Goal: Transaction & Acquisition: Purchase product/service

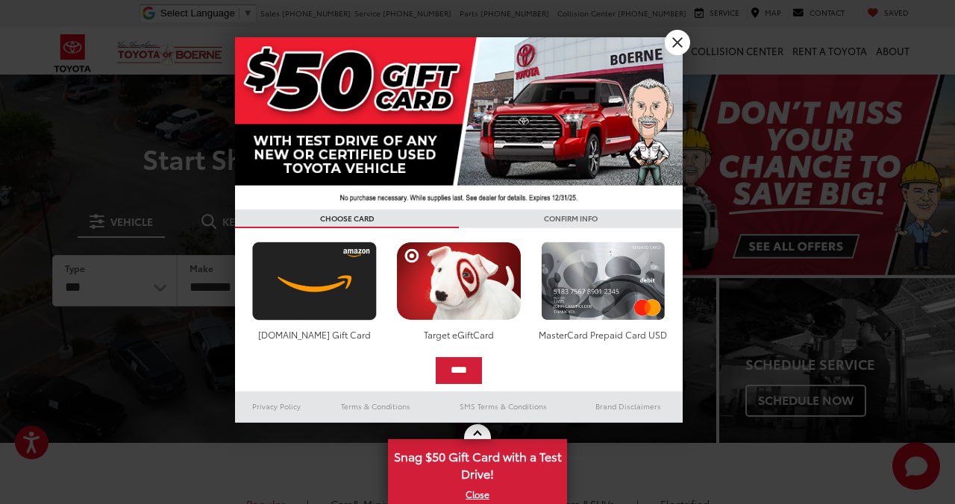
click at [681, 42] on link "X" at bounding box center [677, 42] width 25 height 25
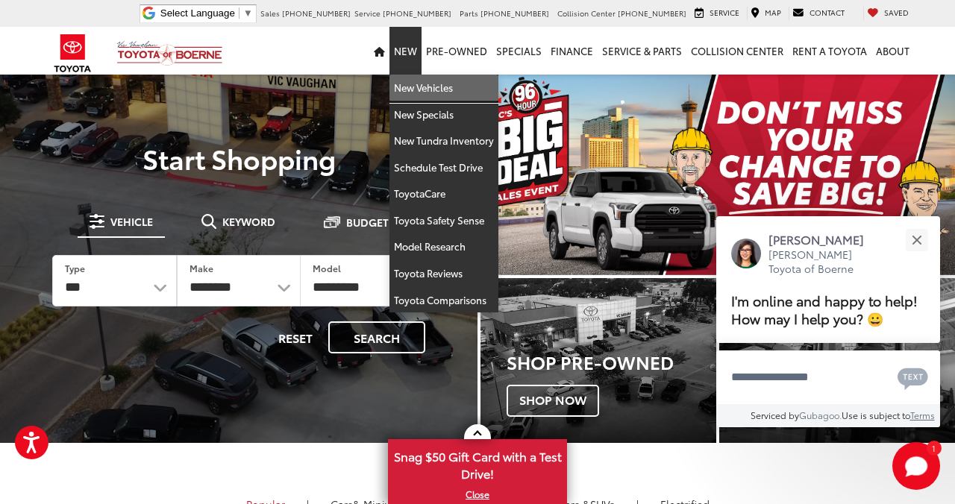
click at [416, 87] on link "New Vehicles" at bounding box center [443, 88] width 109 height 27
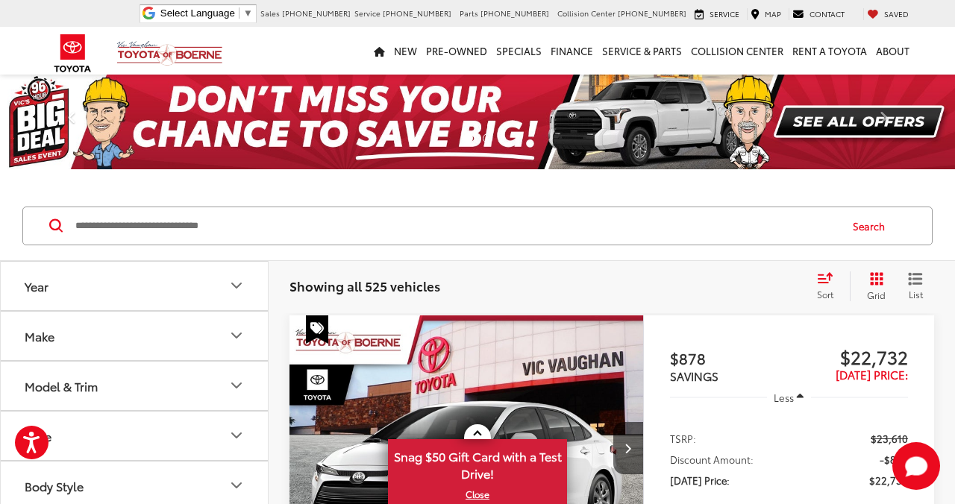
scroll to position [37, 0]
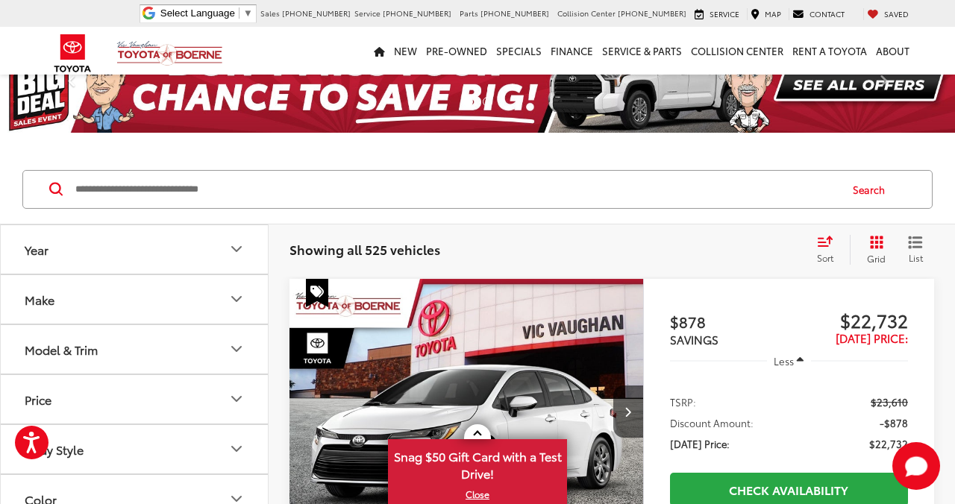
click at [109, 345] on button "Model & Trim" at bounding box center [135, 349] width 269 height 48
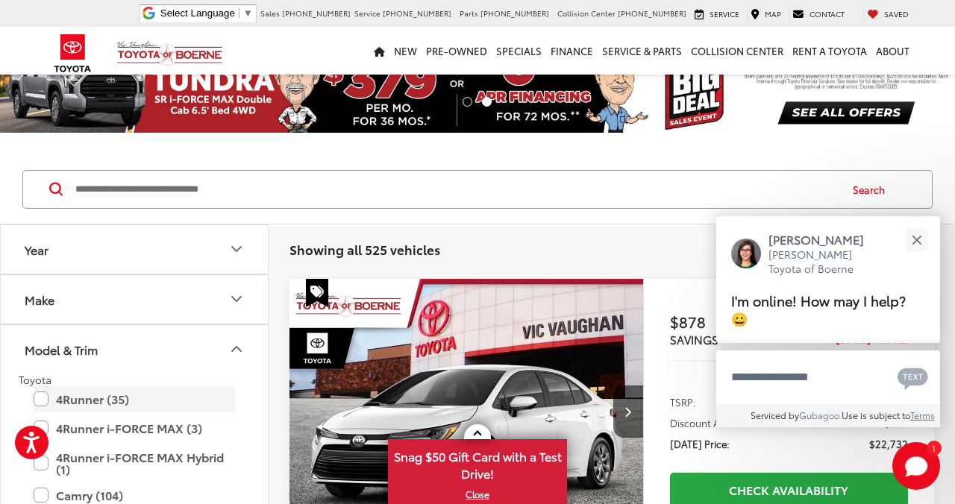
click at [85, 398] on label "4Runner (35)" at bounding box center [134, 399] width 201 height 26
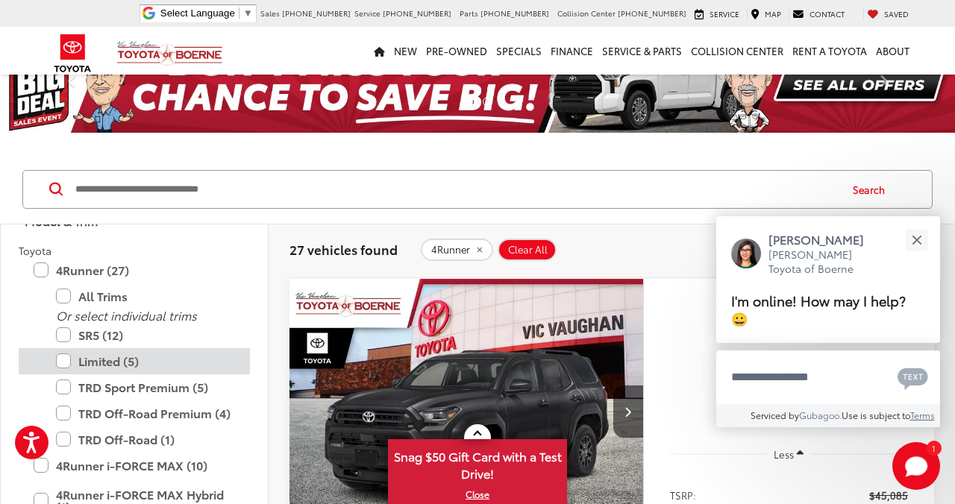
scroll to position [130, 0]
click at [98, 361] on label "Limited (5)" at bounding box center [145, 361] width 179 height 26
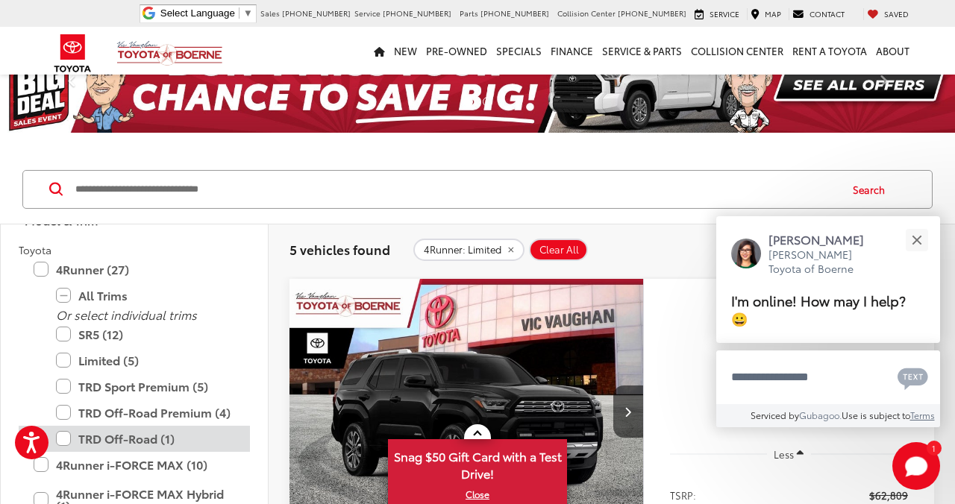
click at [105, 433] on label "TRD Off-Road (1)" at bounding box center [145, 439] width 179 height 26
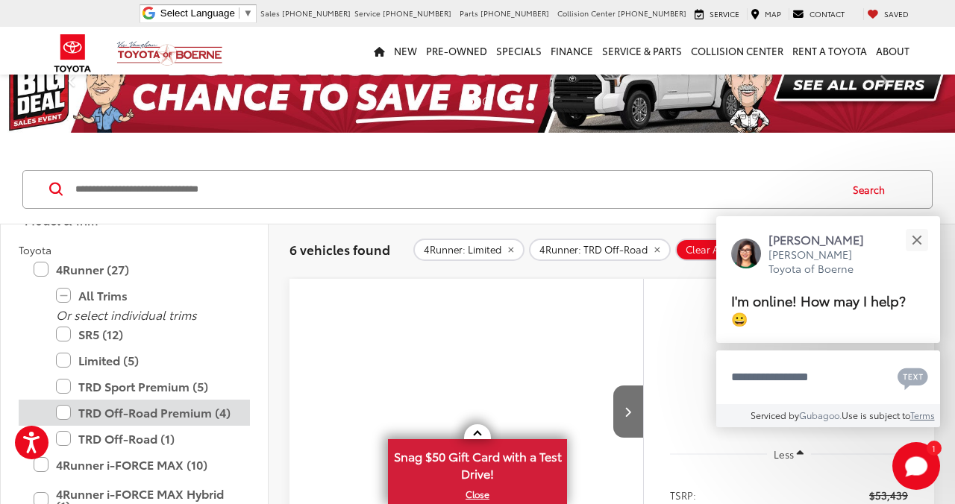
click at [110, 409] on label "TRD Off-Road Premium (4)" at bounding box center [145, 413] width 179 height 26
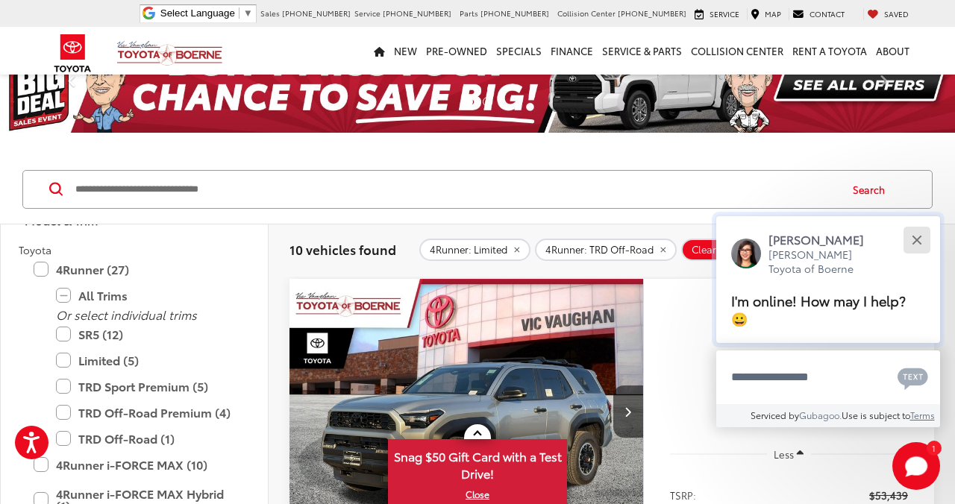
click at [915, 242] on div "Close" at bounding box center [917, 240] width 10 height 10
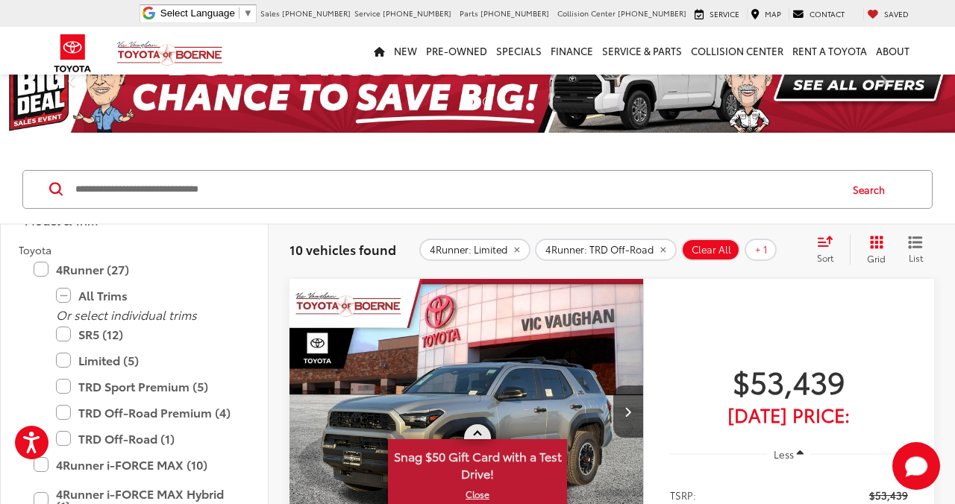
click at [477, 497] on link "X" at bounding box center [477, 494] width 176 height 16
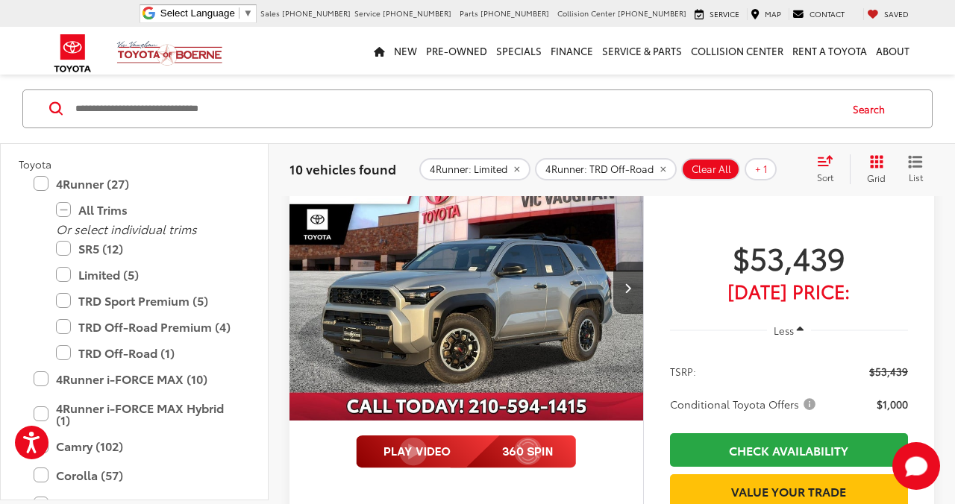
scroll to position [160, 0]
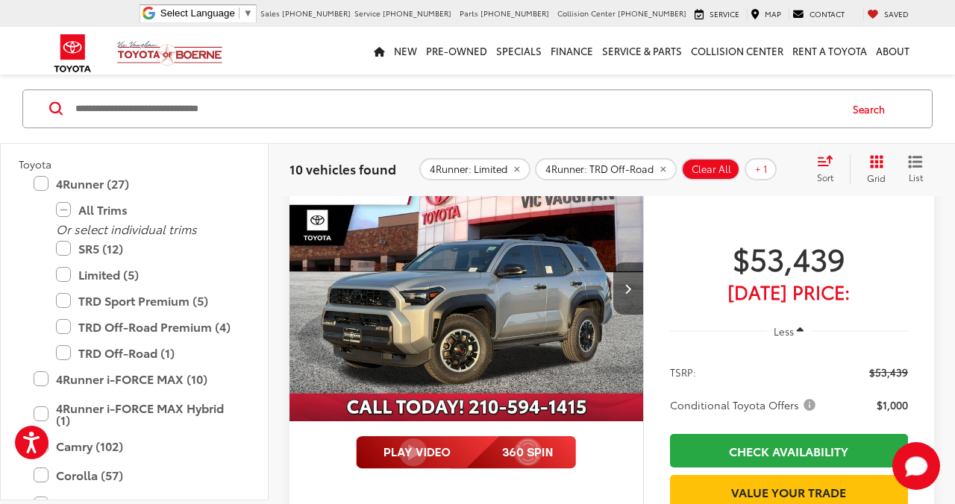
click at [627, 292] on icon "Next image" at bounding box center [627, 288] width 7 height 10
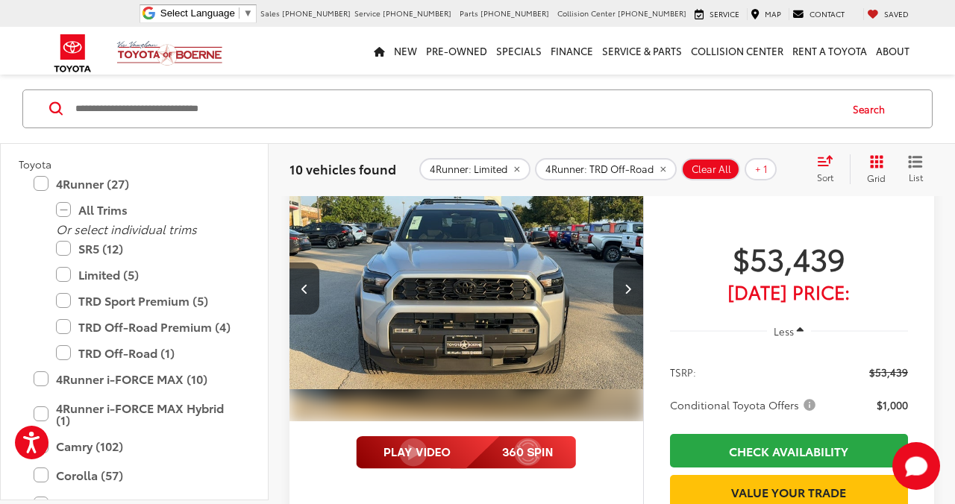
click at [627, 292] on icon "Next image" at bounding box center [627, 288] width 7 height 10
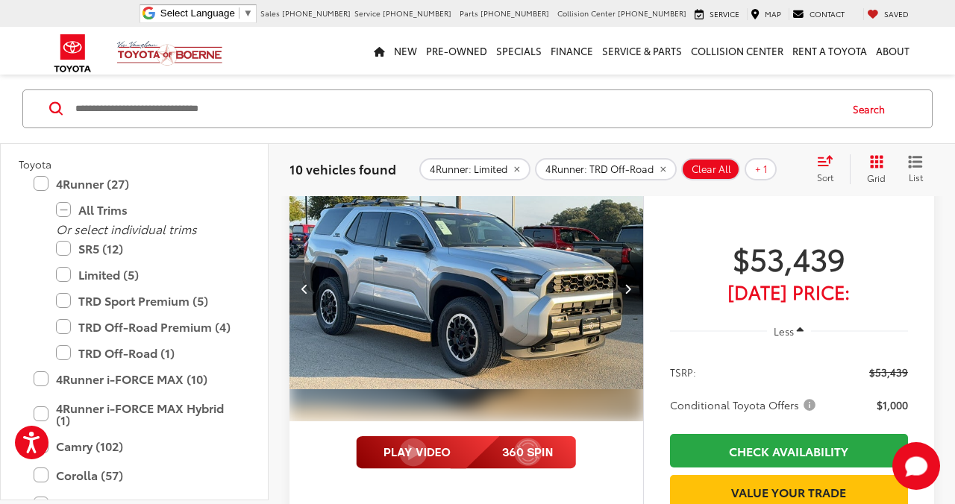
click at [627, 292] on icon "Next image" at bounding box center [627, 288] width 7 height 10
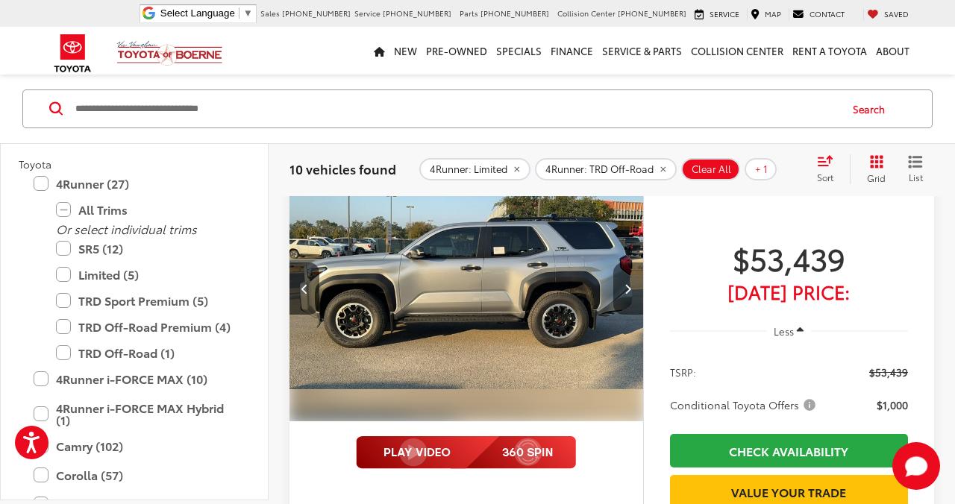
click at [627, 292] on icon "Next image" at bounding box center [627, 288] width 7 height 10
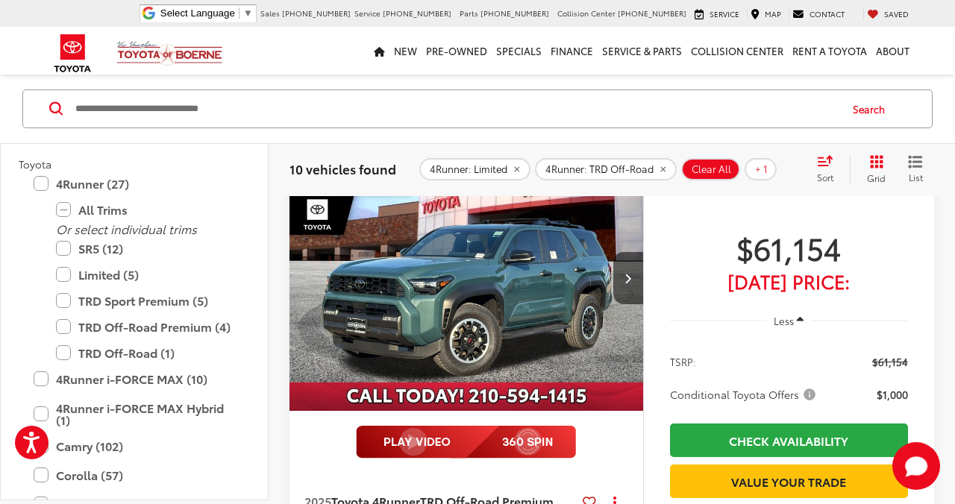
scroll to position [768, 0]
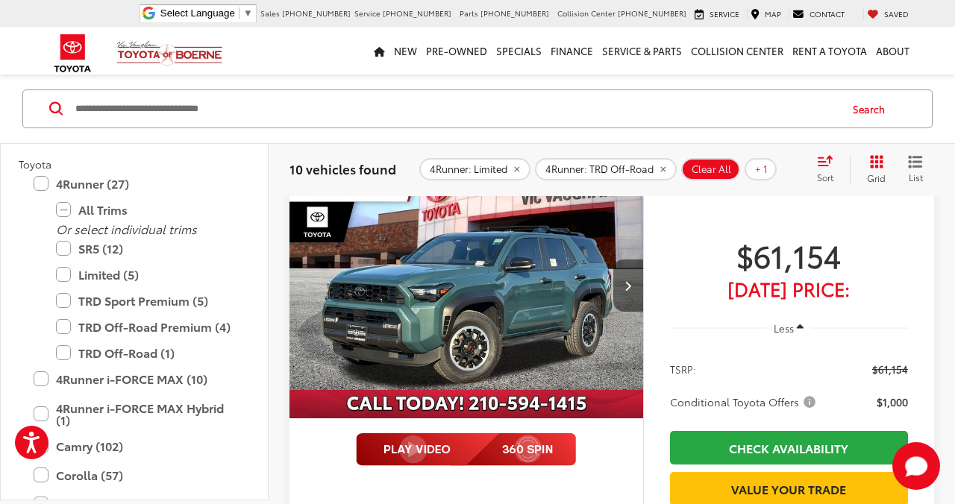
click at [627, 289] on icon "Next image" at bounding box center [627, 285] width 7 height 10
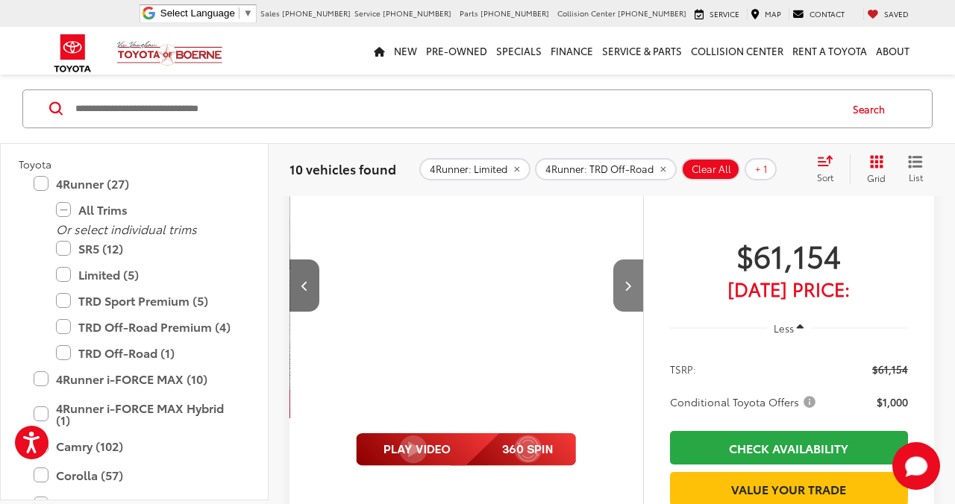
scroll to position [0, 356]
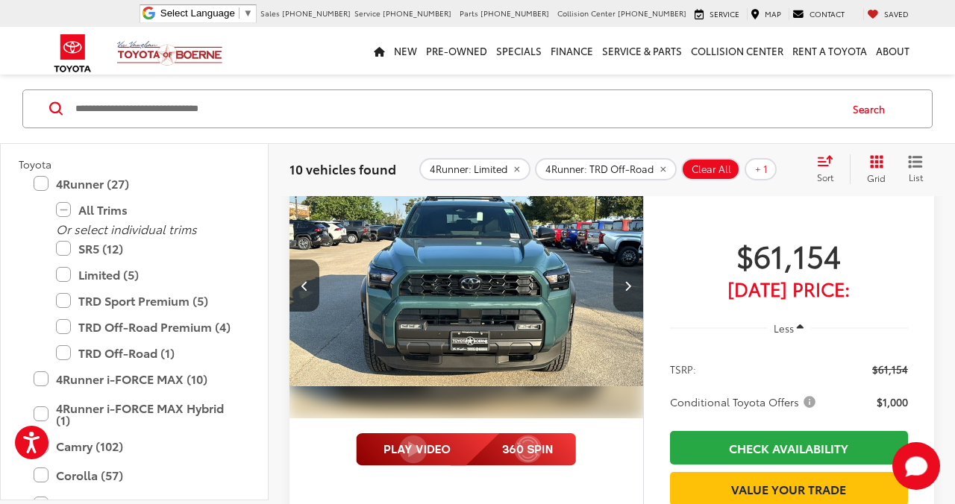
click at [627, 289] on icon "Next image" at bounding box center [627, 285] width 7 height 10
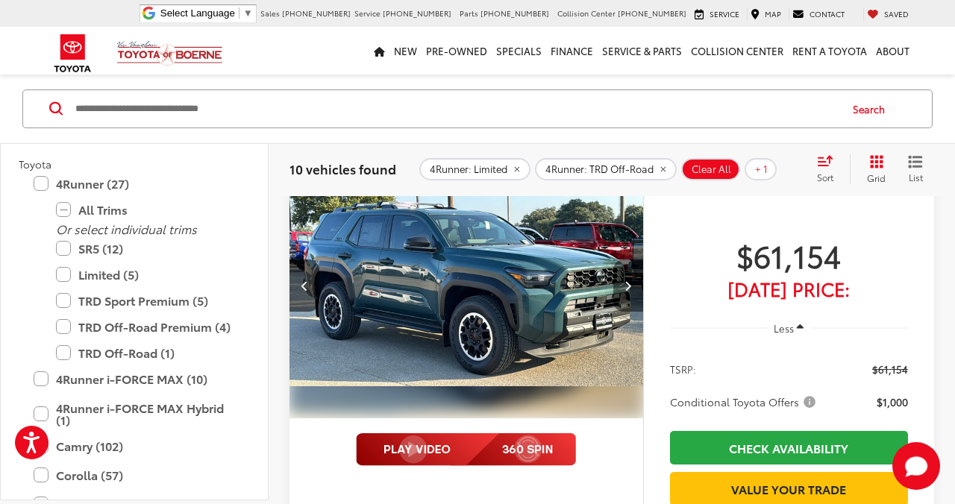
click at [627, 289] on icon "Next image" at bounding box center [627, 285] width 7 height 10
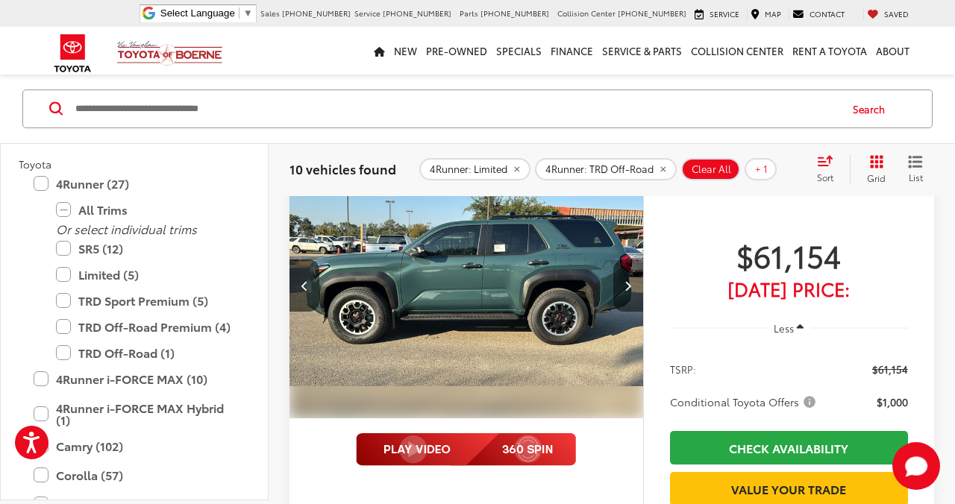
click at [627, 289] on icon "Next image" at bounding box center [627, 285] width 7 height 10
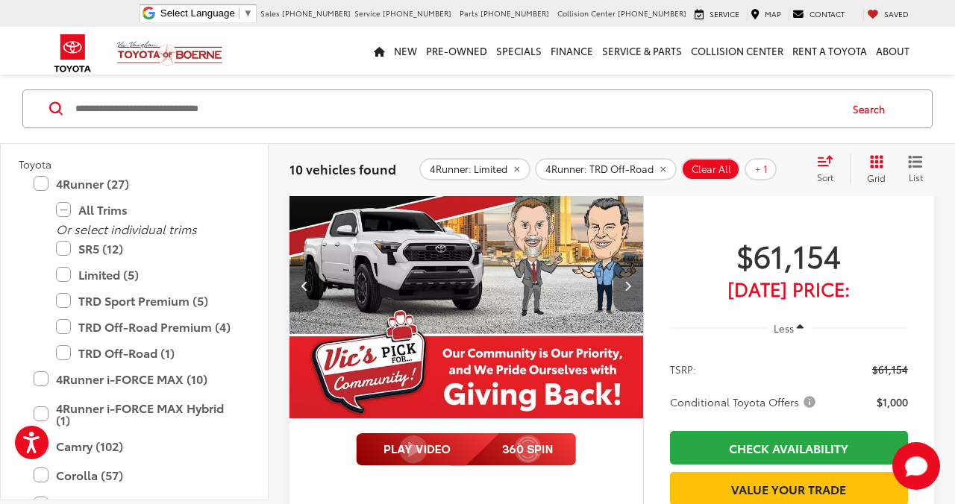
click at [627, 289] on icon "Next image" at bounding box center [627, 285] width 7 height 10
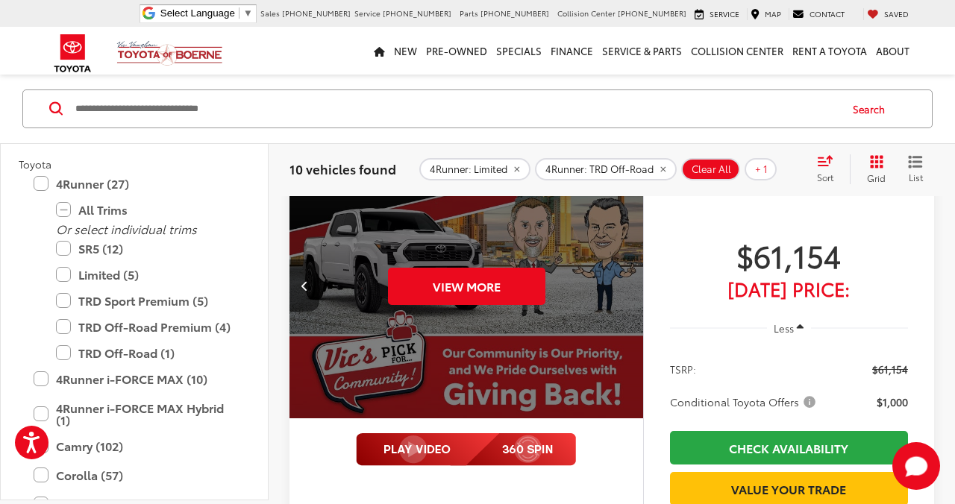
click at [627, 289] on div "View More" at bounding box center [467, 286] width 356 height 267
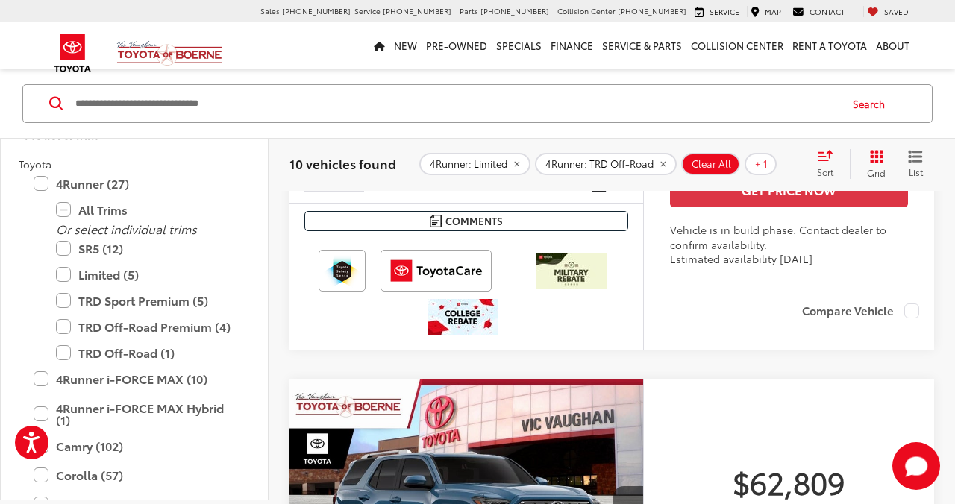
scroll to position [4036, 0]
